Goal: Book appointment/travel/reservation

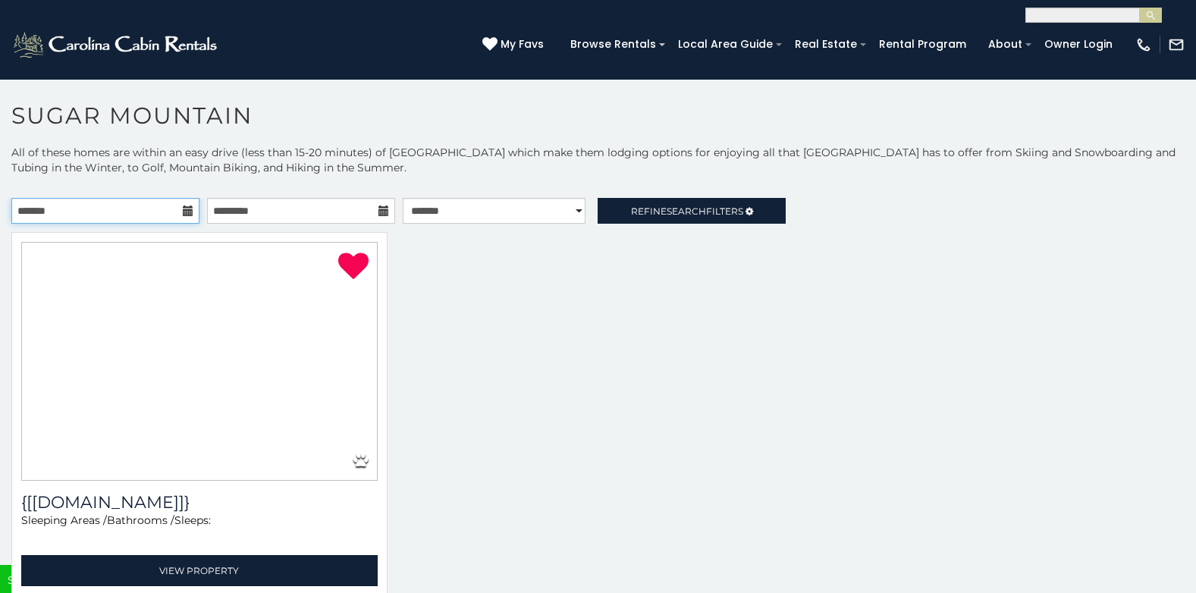
click at [162, 224] on input "text" at bounding box center [105, 211] width 188 height 26
click at [33, 224] on input "text" at bounding box center [105, 211] width 188 height 26
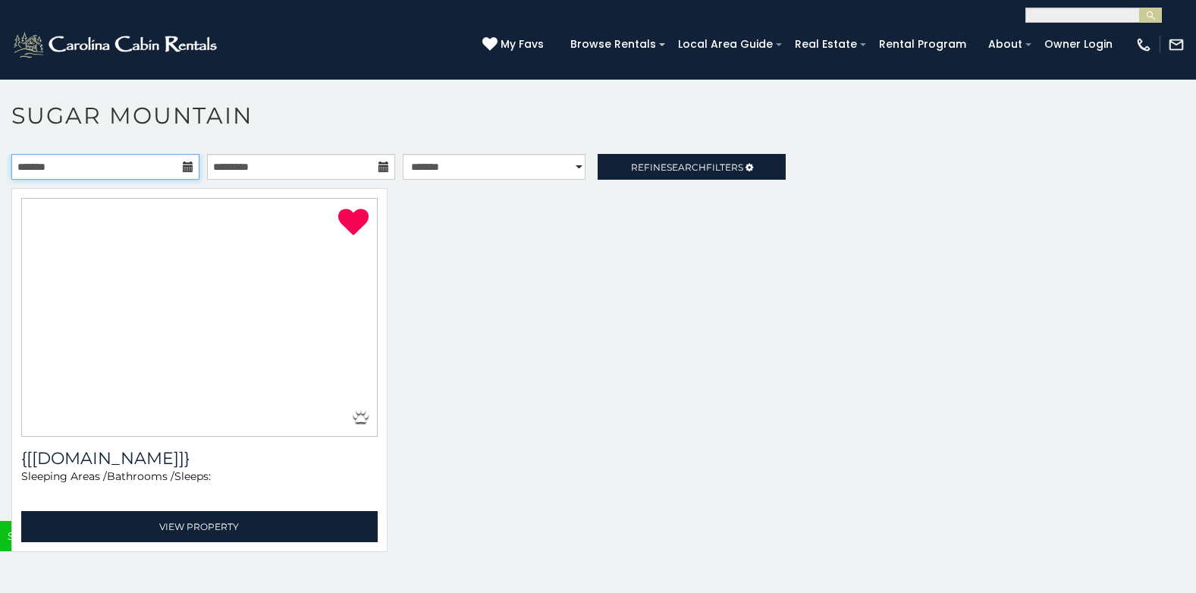
click at [90, 180] on input "text" at bounding box center [105, 167] width 188 height 26
click at [183, 172] on icon at bounding box center [188, 167] width 11 height 11
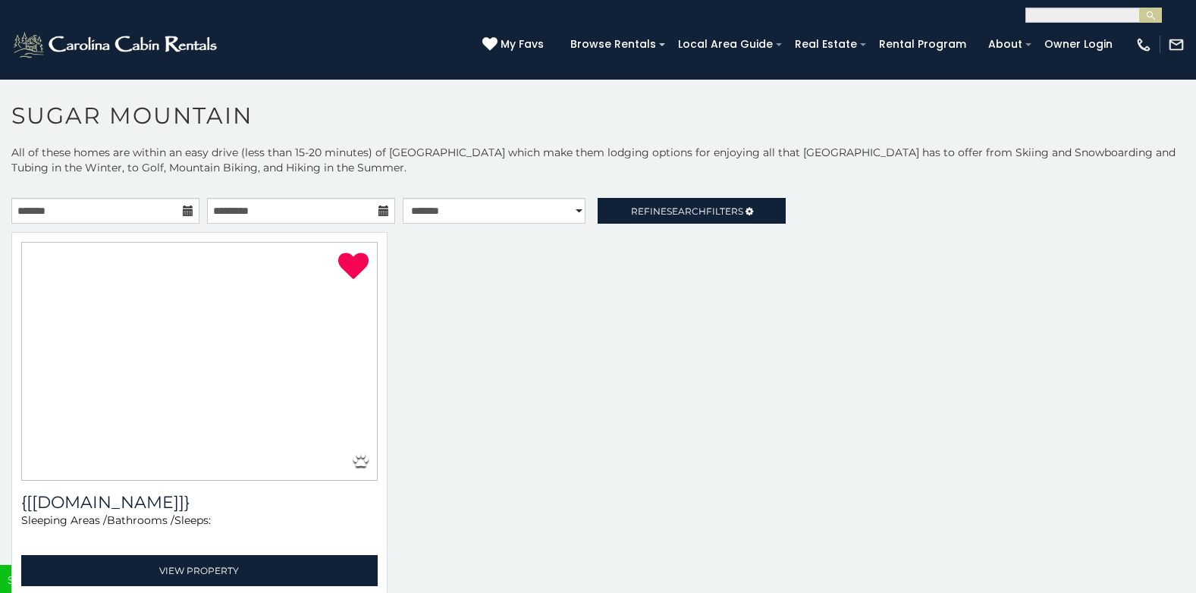
click at [183, 216] on icon at bounding box center [188, 211] width 11 height 11
